Goal: Find specific page/section: Find specific page/section

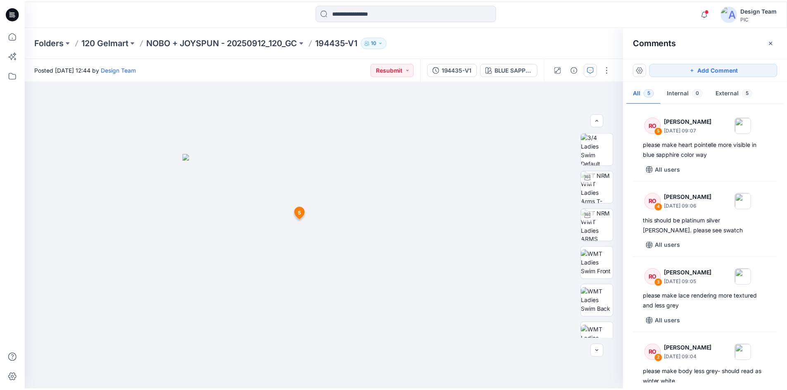
scroll to position [3, 0]
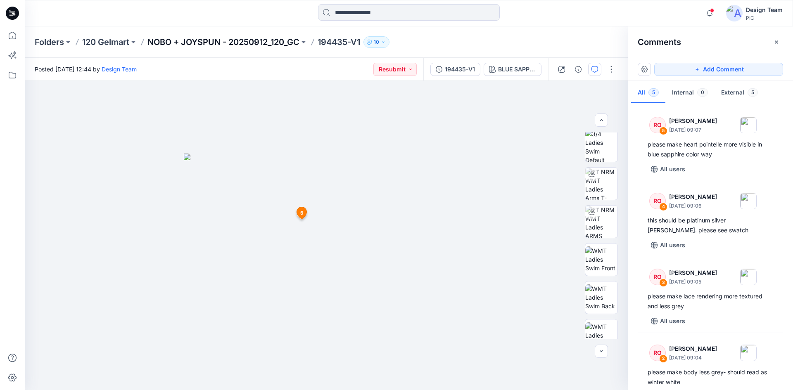
click at [258, 42] on p "NOBO + JOYSPUN - 20250912_120_GC" at bounding box center [223, 42] width 152 height 12
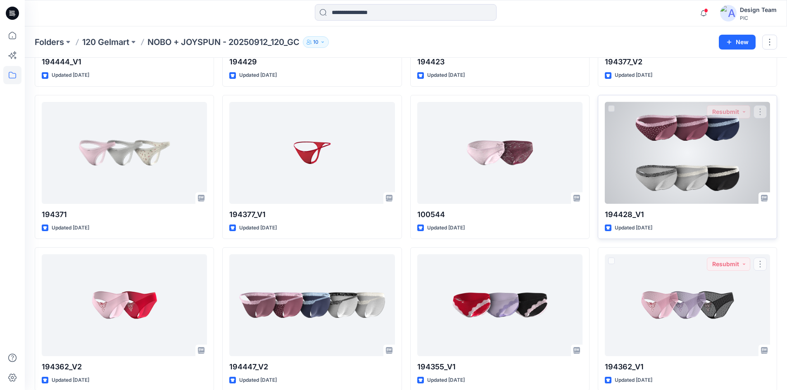
scroll to position [1521, 0]
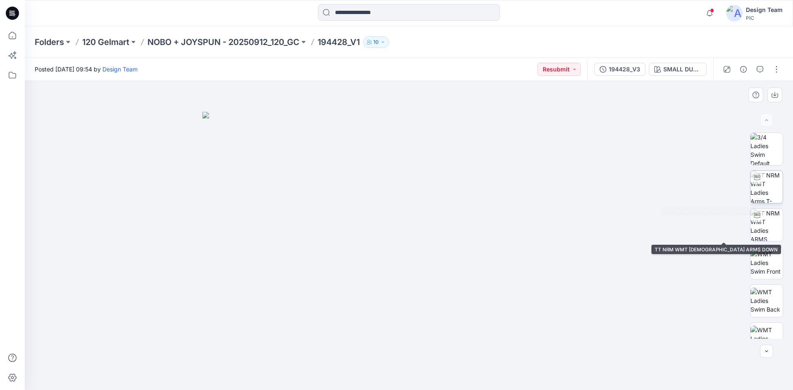
click at [766, 192] on img at bounding box center [766, 187] width 32 height 32
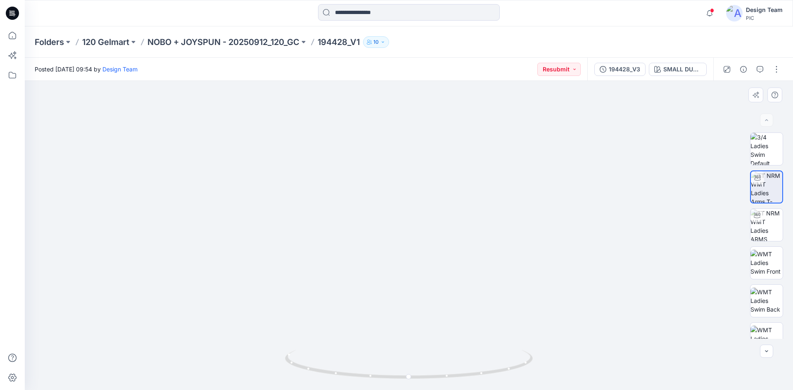
drag, startPoint x: 457, startPoint y: 303, endPoint x: 481, endPoint y: 234, distance: 73.8
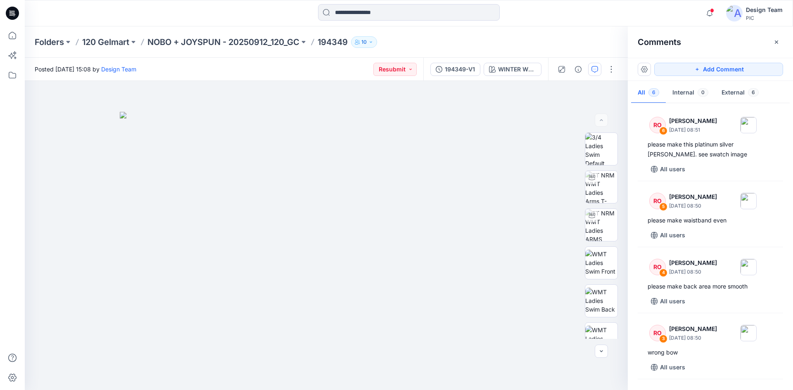
scroll to position [137, 0]
